Goal: Transaction & Acquisition: Purchase product/service

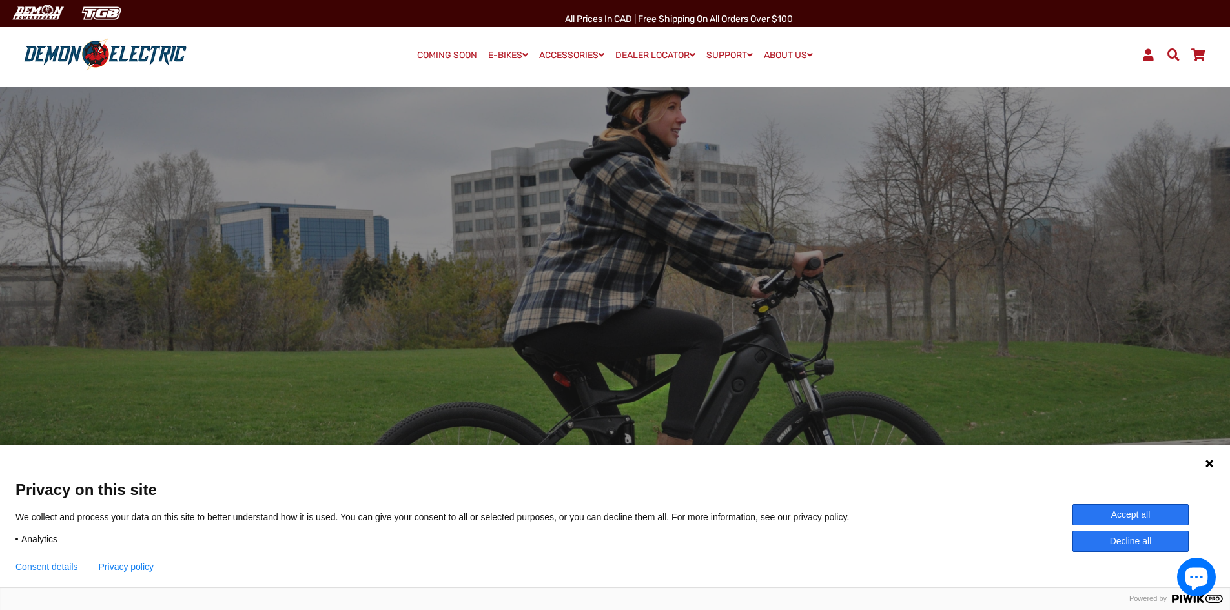
click at [1174, 518] on button "Accept all" at bounding box center [1130, 514] width 116 height 21
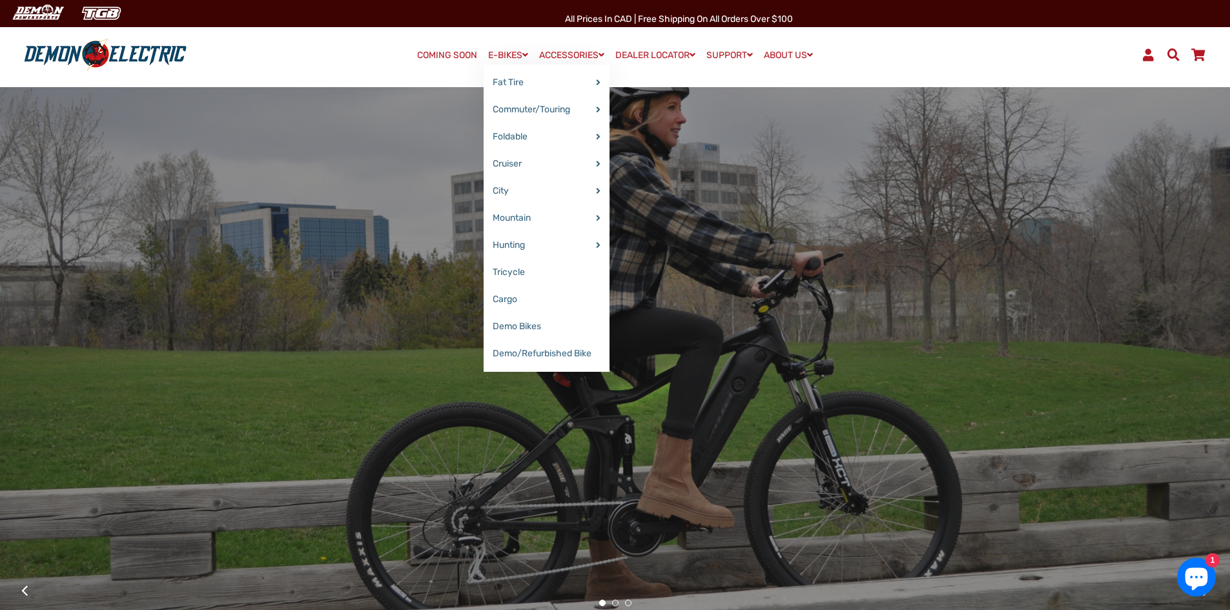
click at [522, 53] on span at bounding box center [525, 54] width 6 height 9
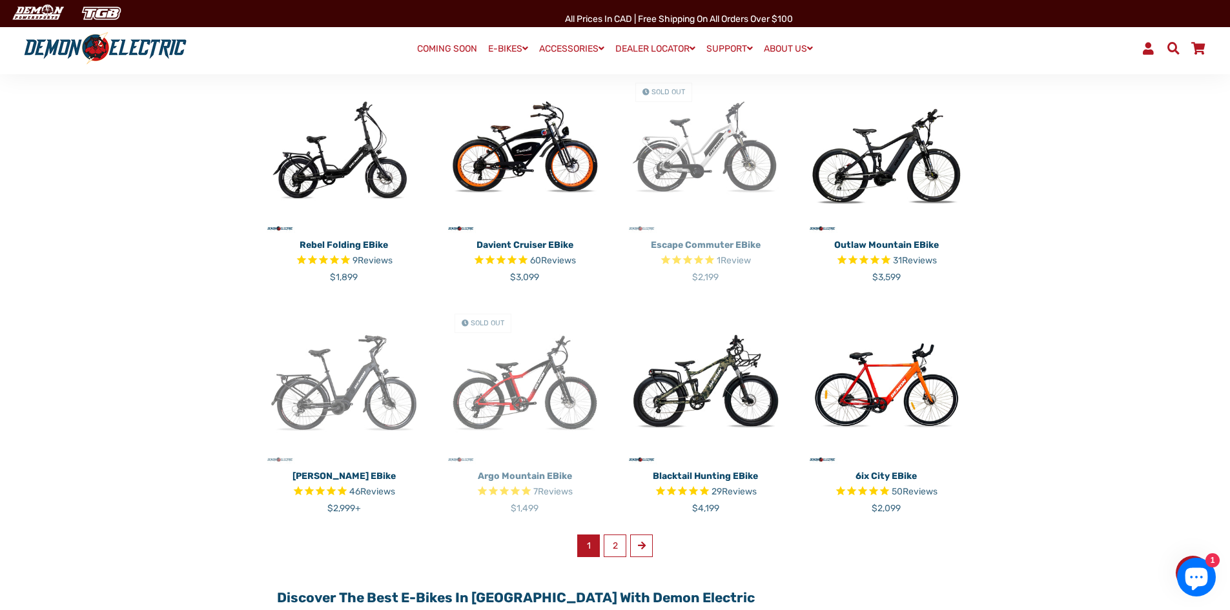
scroll to position [968, 0]
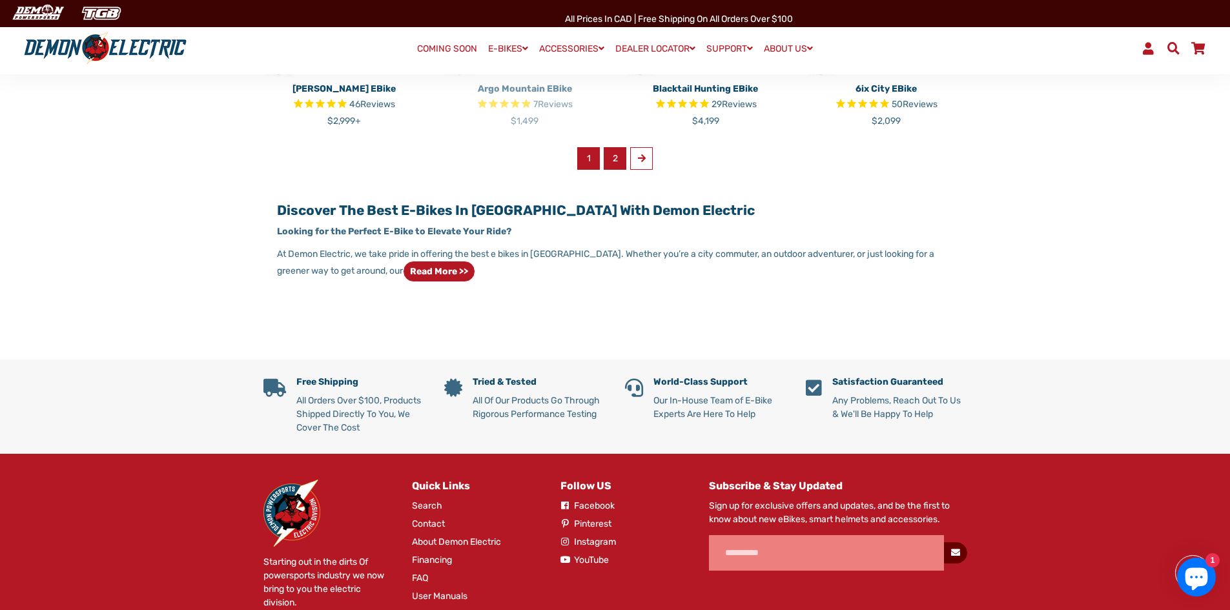
click at [611, 158] on link "2" at bounding box center [615, 158] width 23 height 23
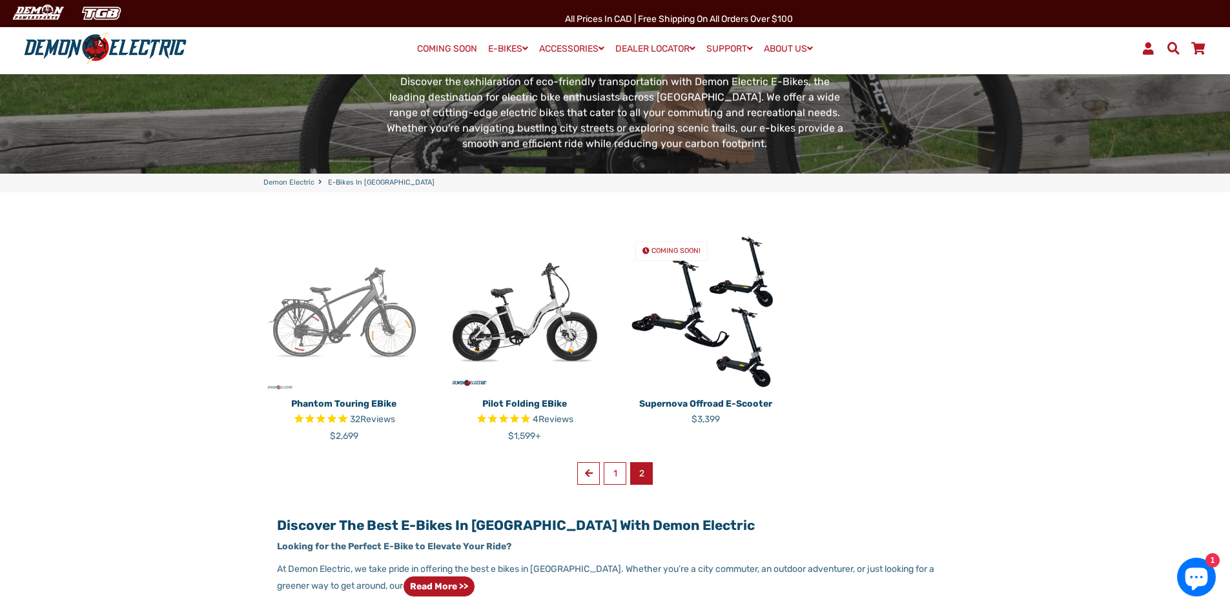
scroll to position [194, 0]
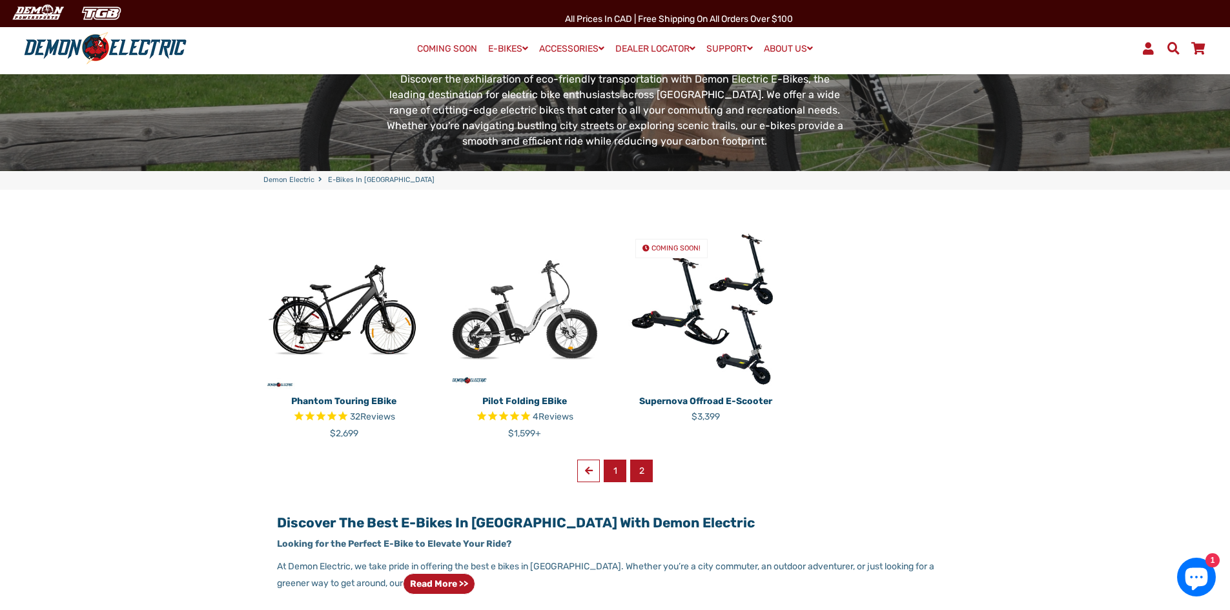
click at [612, 475] on link "1" at bounding box center [615, 471] width 23 height 23
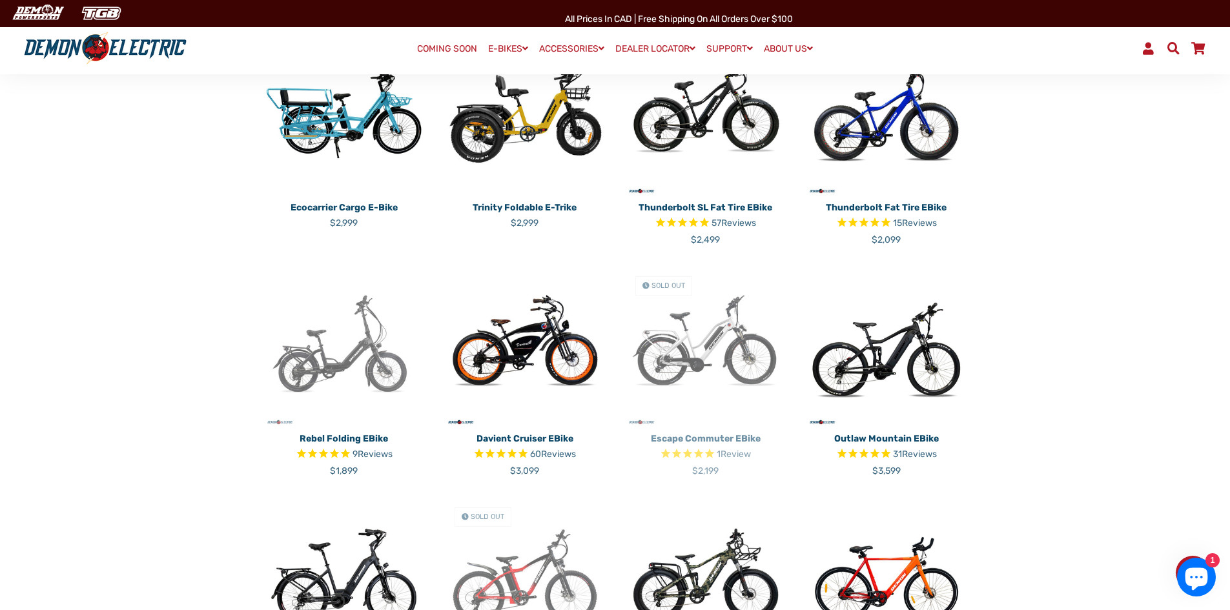
scroll to position [646, 0]
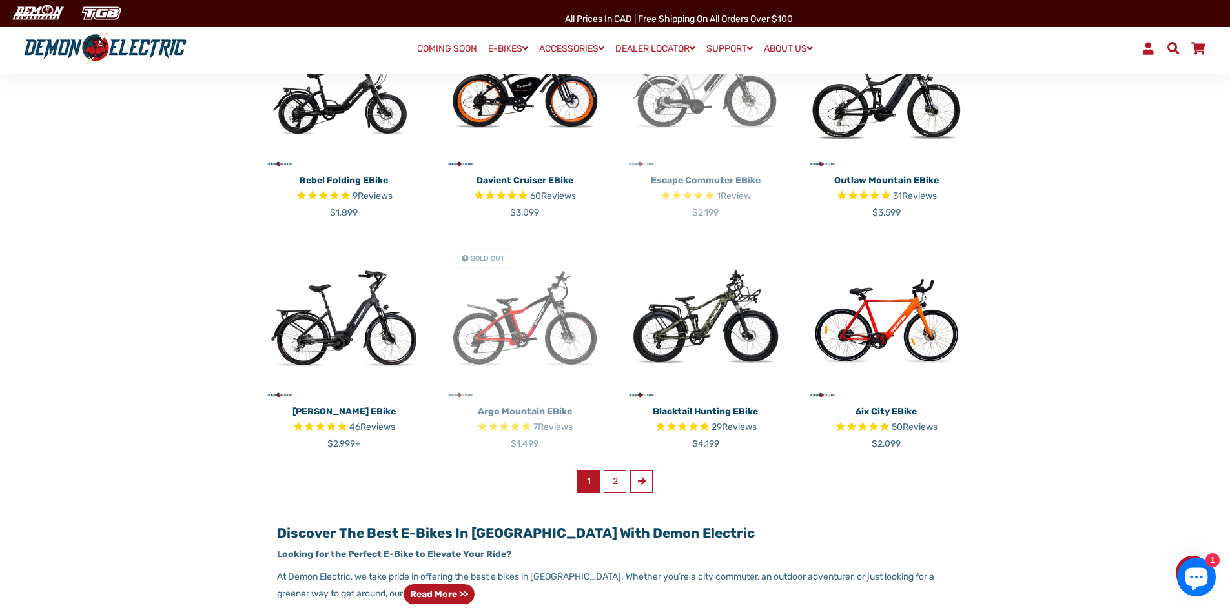
click at [351, 409] on p "Tronio Commuter eBike" at bounding box center [343, 412] width 161 height 14
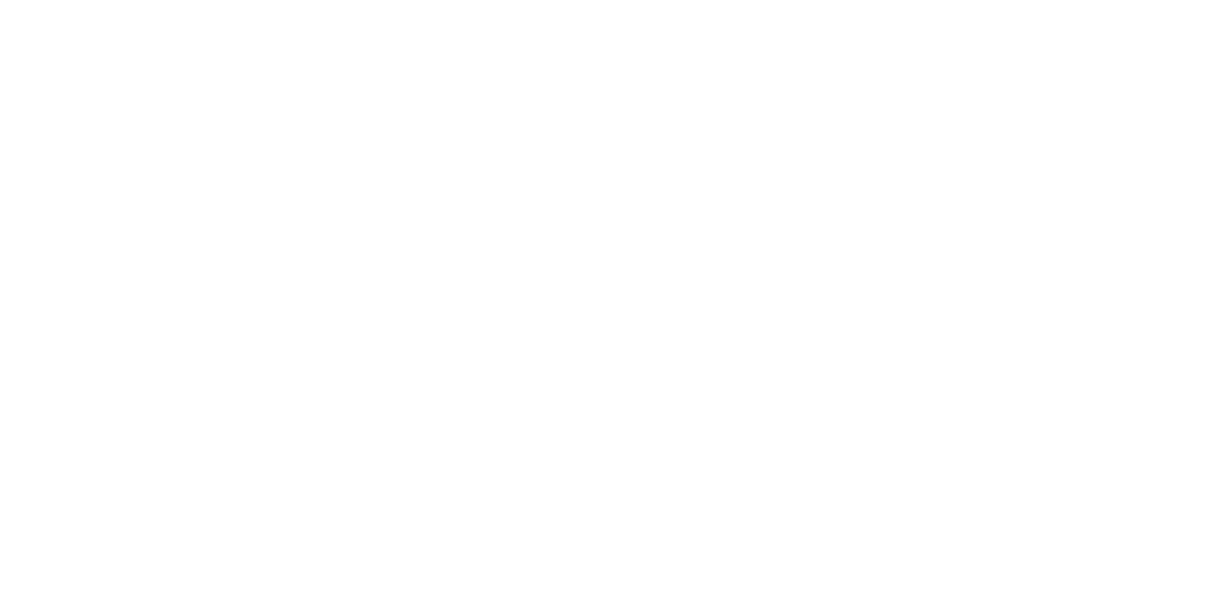
select select "******"
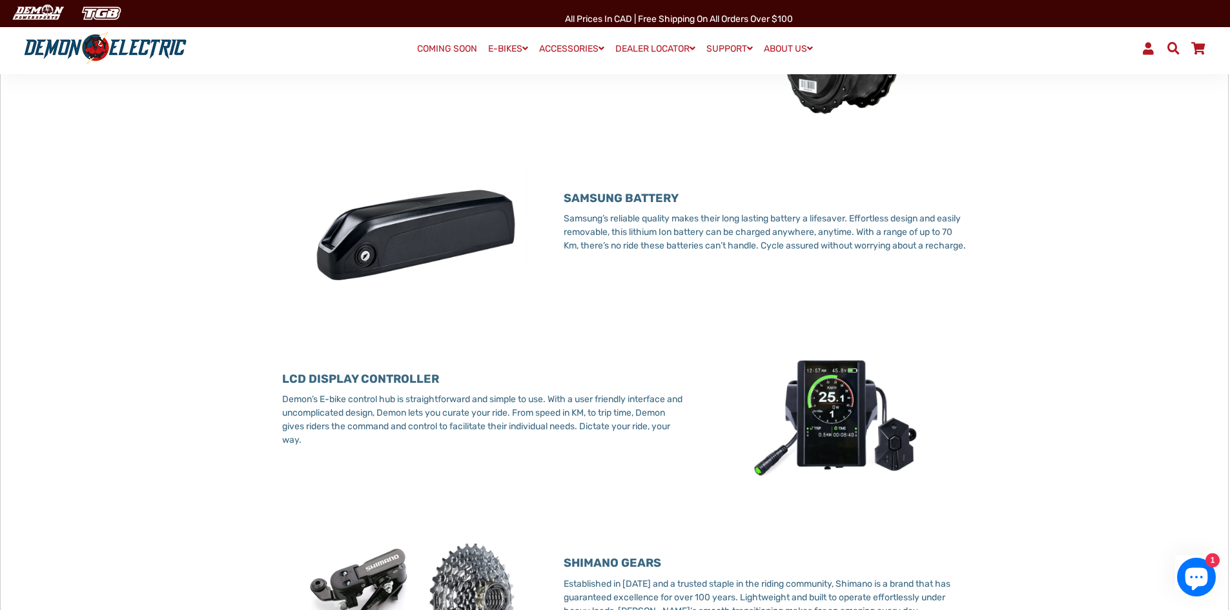
scroll to position [968, 0]
